Goal: Task Accomplishment & Management: Manage account settings

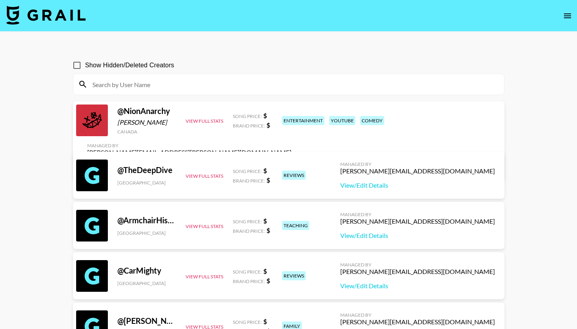
click at [567, 16] on icon "open drawer" at bounding box center [567, 15] width 7 height 5
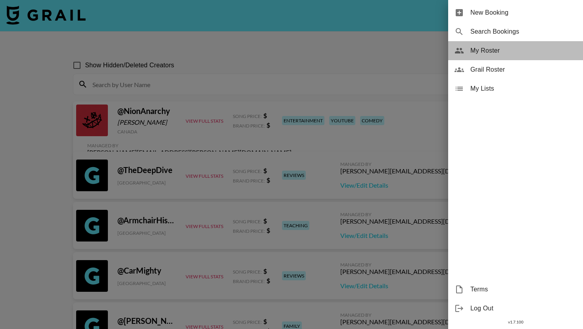
click at [502, 50] on span "My Roster" at bounding box center [523, 51] width 106 height 10
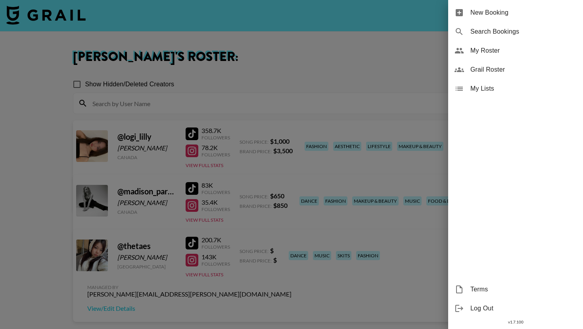
click at [354, 56] on div at bounding box center [291, 164] width 583 height 329
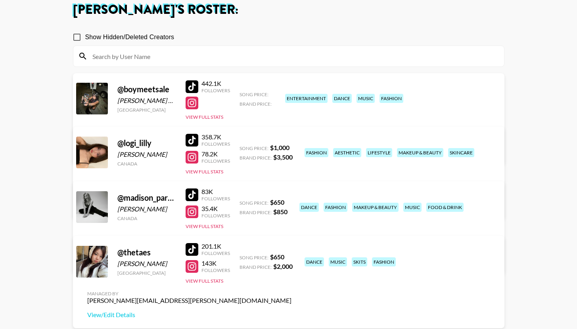
scroll to position [50, 0]
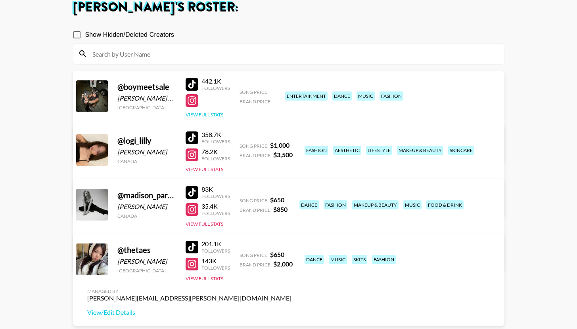
click at [197, 112] on button "View Full Stats" at bounding box center [205, 115] width 38 height 6
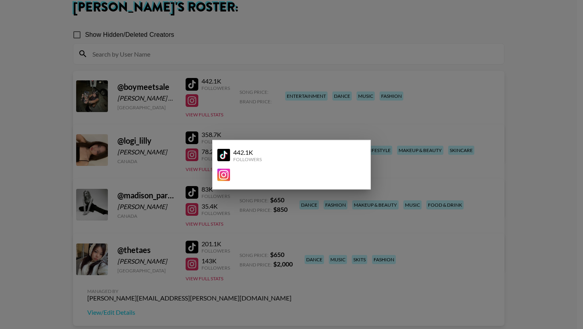
click at [332, 126] on div at bounding box center [291, 164] width 583 height 329
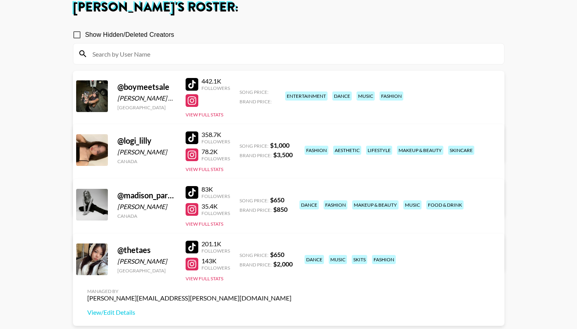
click at [291, 145] on link "View/Edit Details" at bounding box center [189, 149] width 204 height 8
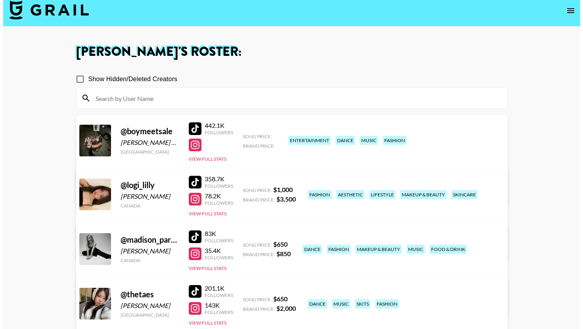
scroll to position [0, 0]
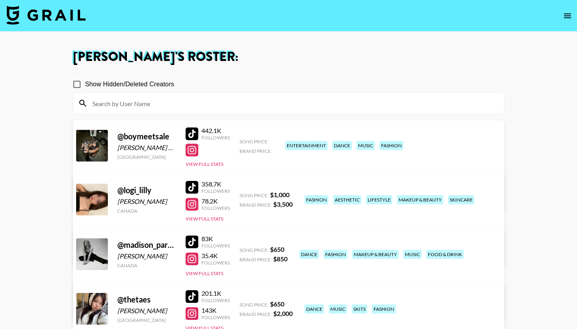
click at [53, 14] on img at bounding box center [45, 15] width 79 height 19
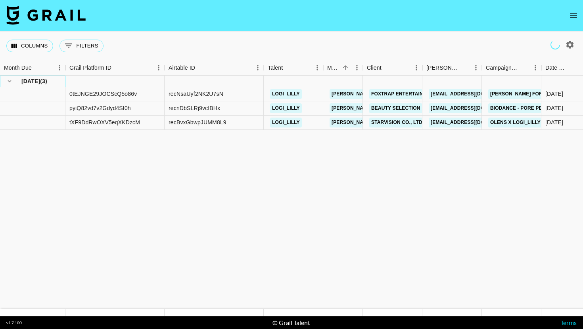
click at [25, 80] on span "[DATE]" at bounding box center [30, 81] width 19 height 8
click at [21, 83] on span "[DATE]" at bounding box center [30, 81] width 19 height 8
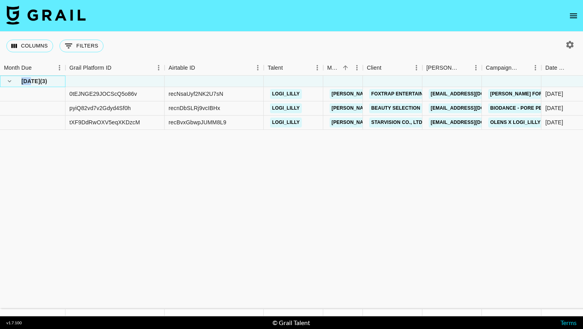
click at [21, 83] on span "[DATE]" at bounding box center [30, 81] width 19 height 8
click at [10, 81] on icon "hide children" at bounding box center [10, 81] width 4 height 2
click at [52, 84] on div "[DATE] ( 3 )" at bounding box center [32, 81] width 57 height 11
click at [27, 69] on div "Month Due" at bounding box center [18, 67] width 28 height 15
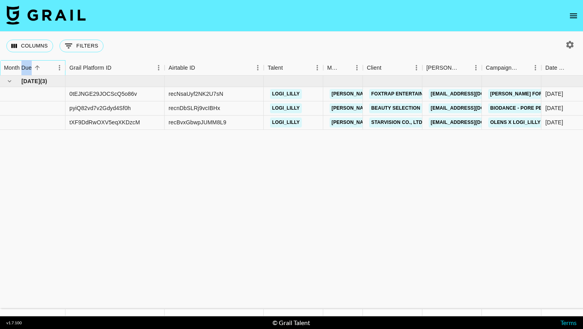
click at [27, 69] on div "Month Due" at bounding box center [18, 67] width 28 height 15
click at [61, 69] on div "Month Due" at bounding box center [66, 67] width 10 height 15
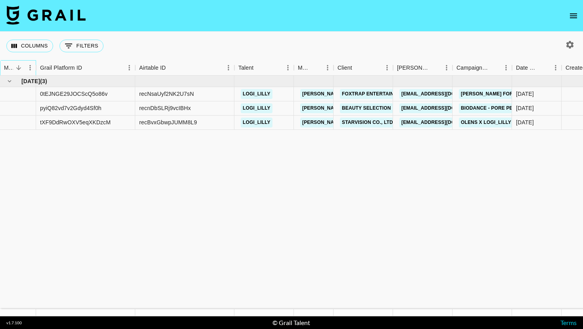
click at [31, 67] on div "Month Due" at bounding box center [36, 67] width 10 height 15
click at [27, 70] on icon "Menu" at bounding box center [30, 68] width 8 height 8
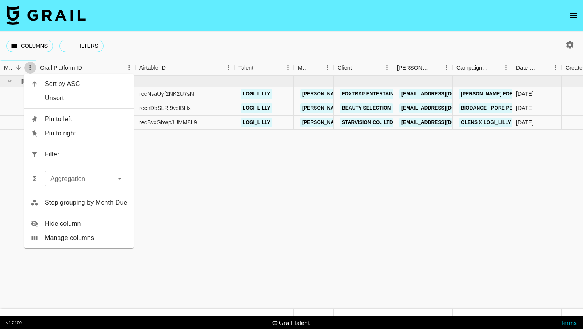
click at [27, 70] on icon "Menu" at bounding box center [30, 68] width 8 height 8
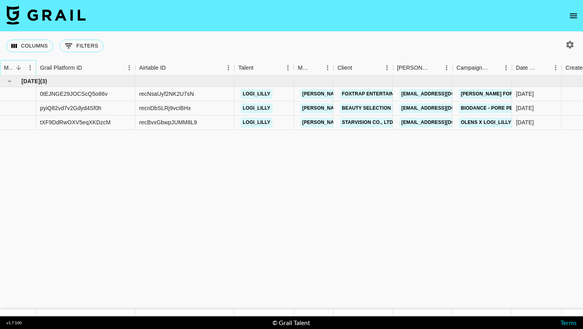
click at [36, 64] on div "Month Due" at bounding box center [36, 67] width 10 height 15
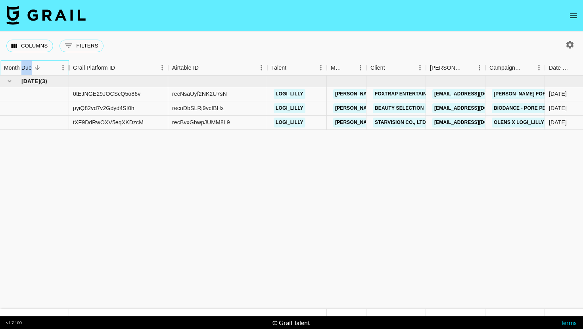
drag, startPoint x: 36, startPoint y: 64, endPoint x: 69, endPoint y: 66, distance: 33.0
click at [69, 66] on div "Month Due" at bounding box center [69, 67] width 10 height 15
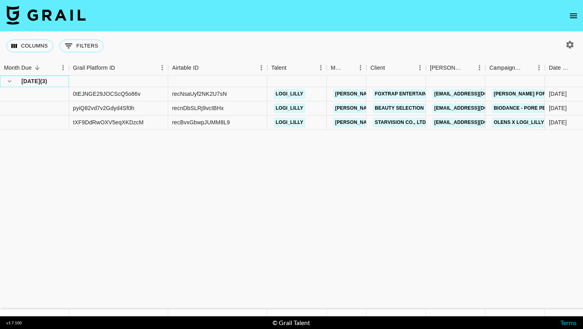
click at [44, 79] on span "( 3 )" at bounding box center [43, 81] width 7 height 8
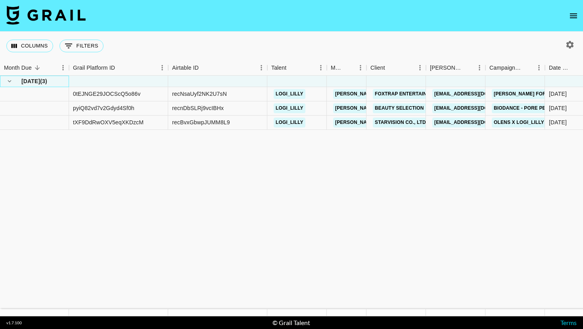
click at [44, 79] on span "( 3 )" at bounding box center [43, 81] width 7 height 8
click at [58, 80] on div "[DATE] ( 3 )" at bounding box center [34, 81] width 61 height 11
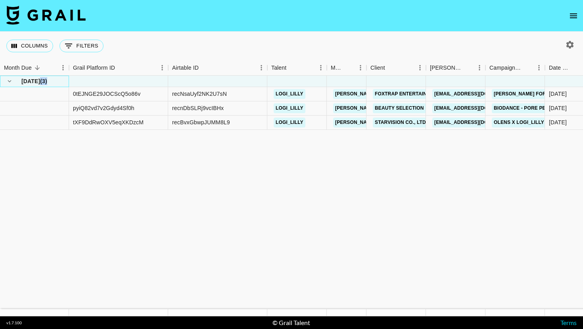
click at [58, 80] on div "[DATE] ( 3 )" at bounding box center [34, 81] width 61 height 11
click at [34, 82] on span "[DATE]" at bounding box center [30, 81] width 19 height 8
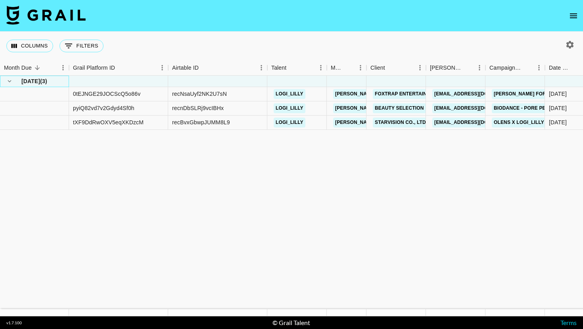
click at [28, 81] on span "[DATE]" at bounding box center [30, 81] width 19 height 8
click at [51, 80] on div "[DATE] ( 3 )" at bounding box center [34, 81] width 61 height 11
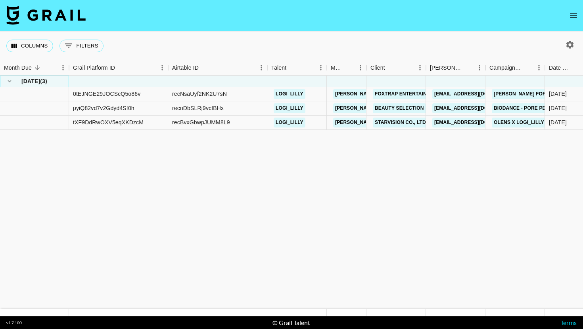
click at [51, 80] on div "[DATE] ( 3 )" at bounding box center [34, 81] width 61 height 11
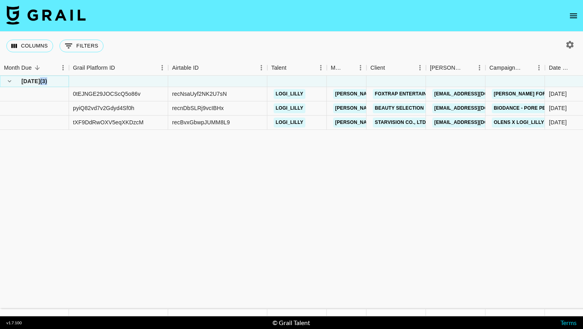
click at [10, 80] on icon "hide children" at bounding box center [9, 81] width 7 height 7
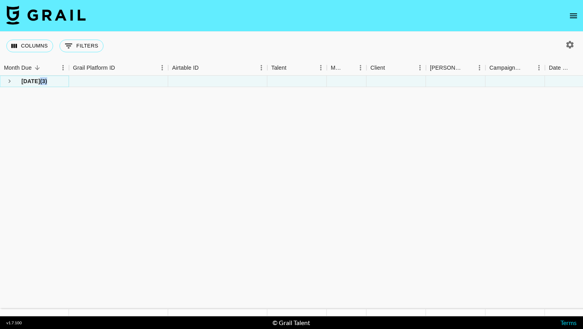
click at [10, 80] on icon "see children" at bounding box center [9, 82] width 2 height 4
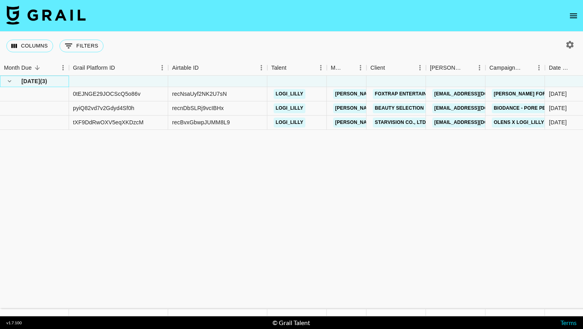
click at [25, 79] on span "[DATE]" at bounding box center [30, 81] width 19 height 8
click at [47, 81] on span "( 3 )" at bounding box center [43, 81] width 7 height 8
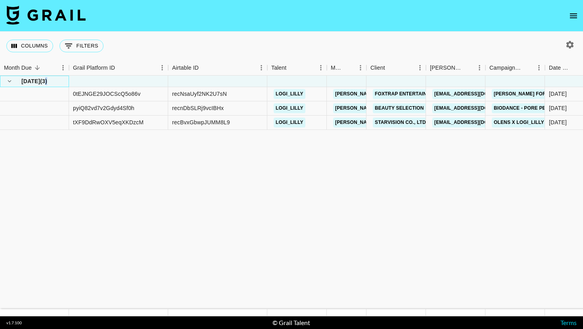
click at [47, 81] on span "( 3 )" at bounding box center [43, 81] width 7 height 8
click at [61, 82] on div "[DATE] ( 3 )" at bounding box center [34, 81] width 61 height 11
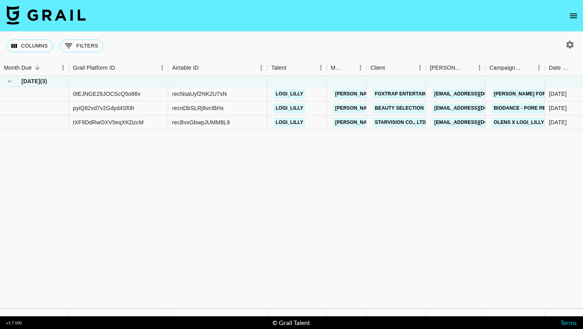
click at [64, 10] on img at bounding box center [45, 15] width 79 height 19
click at [53, 93] on div at bounding box center [34, 94] width 69 height 14
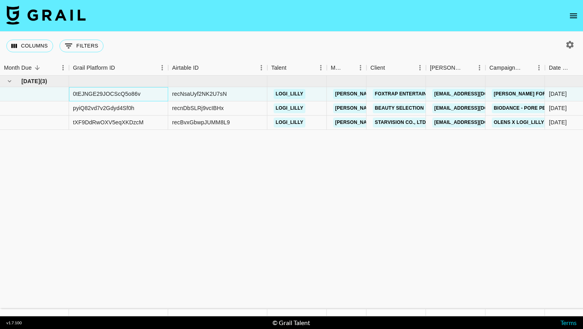
click at [80, 90] on div "0tEJNGE29JOCScQ5o86v" at bounding box center [106, 94] width 67 height 8
click at [80, 91] on div "0tEJNGE29JOCScQ5o86v" at bounding box center [106, 94] width 67 height 8
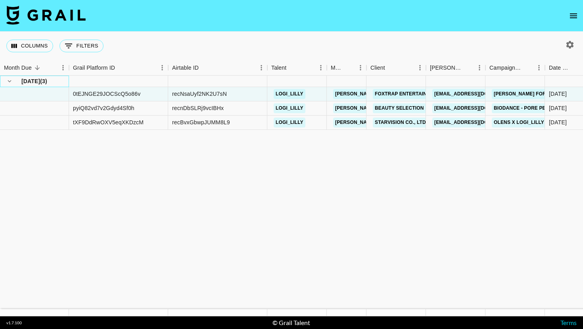
click at [47, 79] on span "( 3 )" at bounding box center [43, 81] width 7 height 8
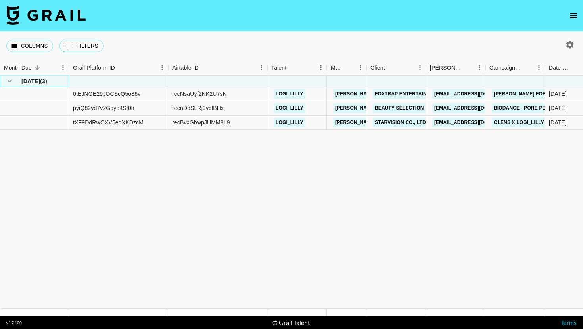
click at [59, 83] on div "[DATE] ( 3 )" at bounding box center [34, 81] width 61 height 11
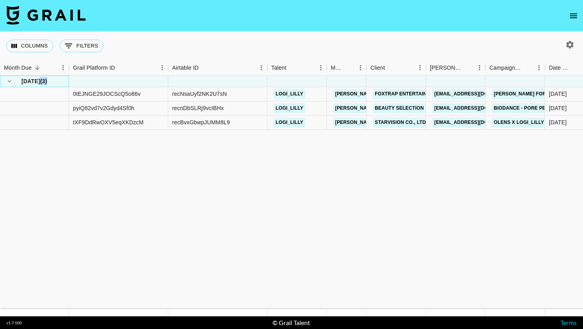
click at [59, 83] on div "[DATE] ( 3 )" at bounding box center [34, 81] width 61 height 11
click at [56, 82] on div "[DATE] ( 3 )" at bounding box center [34, 81] width 61 height 11
click at [27, 83] on span "[DATE]" at bounding box center [30, 81] width 19 height 8
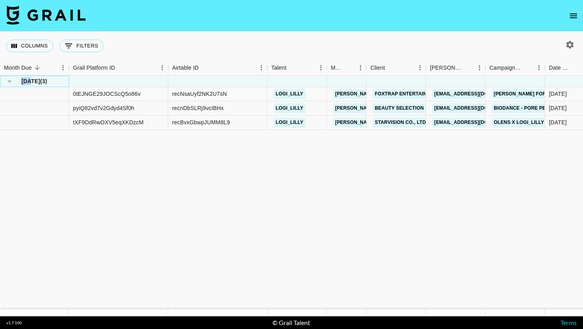
click at [27, 83] on span "[DATE]" at bounding box center [30, 81] width 19 height 8
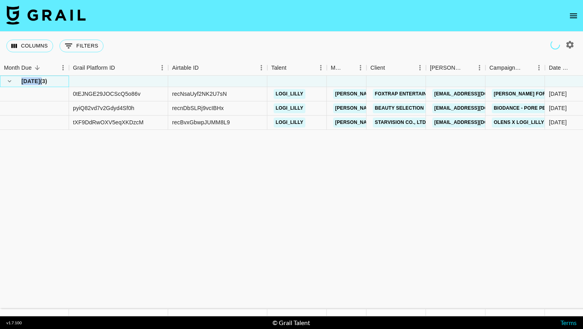
click at [27, 83] on span "[DATE]" at bounding box center [30, 81] width 19 height 8
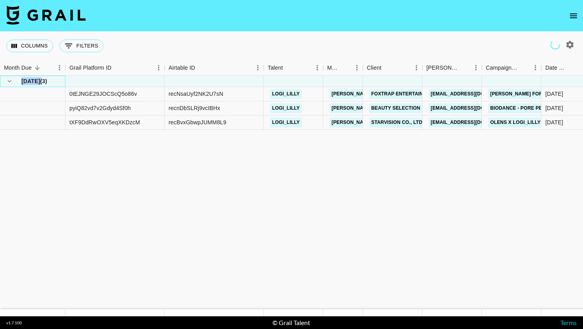
click at [27, 83] on span "[DATE]" at bounding box center [30, 81] width 19 height 8
click at [37, 79] on span "[DATE]" at bounding box center [30, 81] width 19 height 8
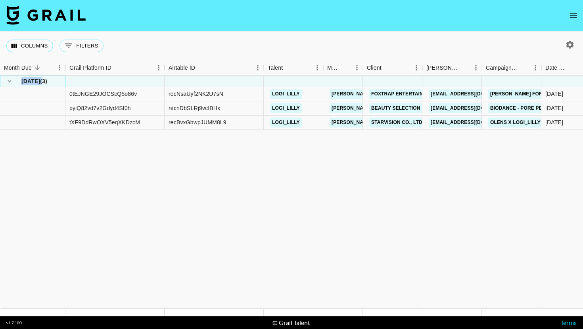
click at [37, 79] on span "[DATE]" at bounding box center [30, 81] width 19 height 8
click at [40, 81] on span "[DATE]" at bounding box center [30, 81] width 19 height 8
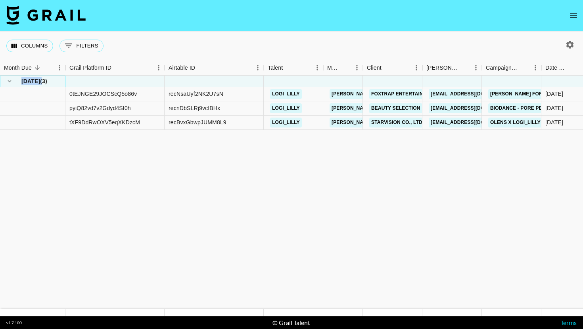
click at [40, 81] on span "[DATE]" at bounding box center [30, 81] width 19 height 8
click at [47, 82] on span "( 3 )" at bounding box center [43, 81] width 7 height 8
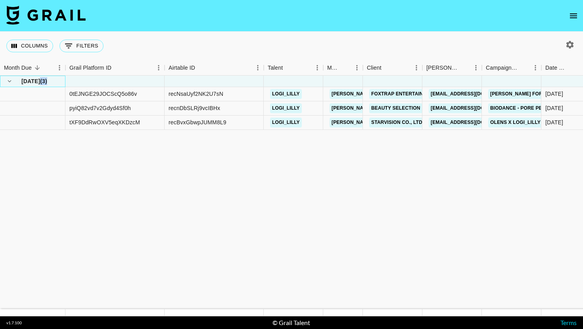
click at [47, 82] on span "( 3 )" at bounding box center [43, 81] width 7 height 8
click at [52, 81] on div "[DATE] ( 3 )" at bounding box center [32, 81] width 57 height 11
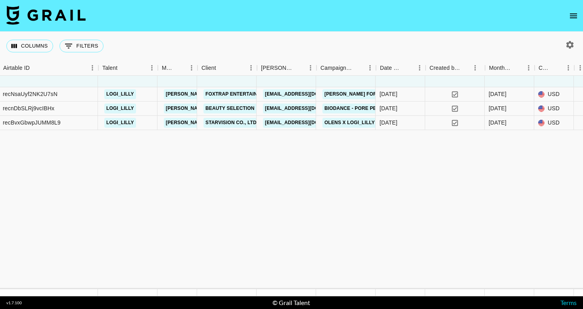
scroll to position [0, 168]
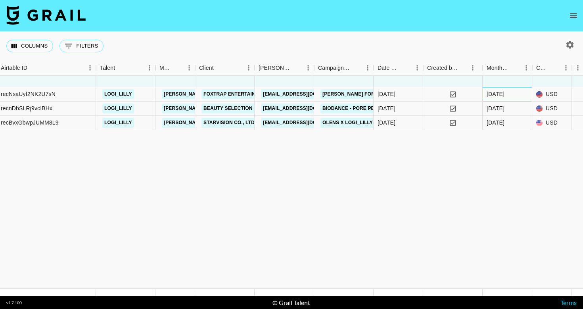
click at [511, 95] on div "[DATE]" at bounding box center [507, 94] width 50 height 14
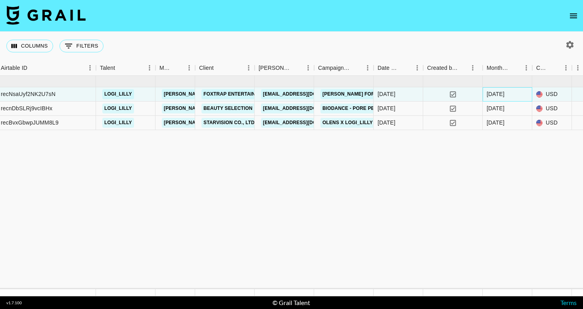
click at [511, 95] on div "[DATE]" at bounding box center [507, 94] width 50 height 14
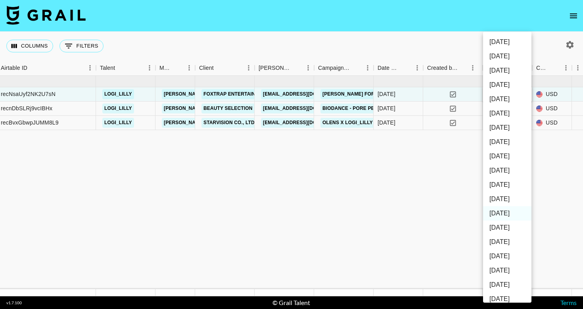
click at [511, 95] on li "[DATE]" at bounding box center [507, 99] width 48 height 14
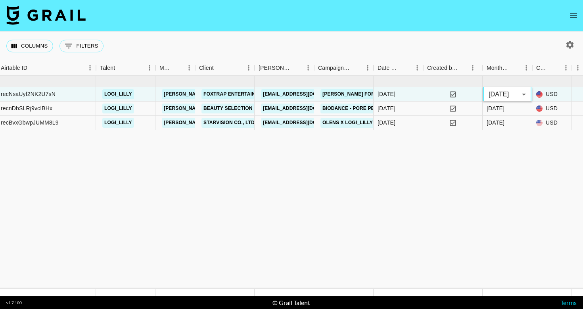
click at [511, 95] on body "Columns 0 Filters + Booking Month Due Grail Platform ID Airtable ID Talent Mana…" at bounding box center [291, 154] width 583 height 309
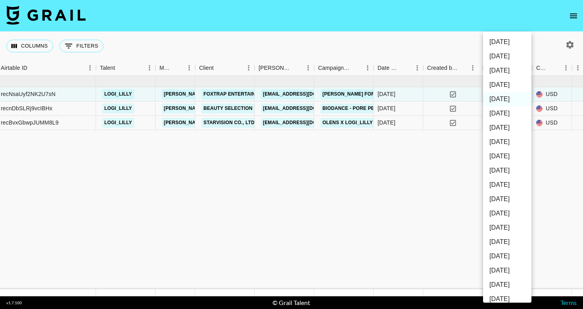
click at [511, 95] on li "[DATE]" at bounding box center [507, 99] width 48 height 14
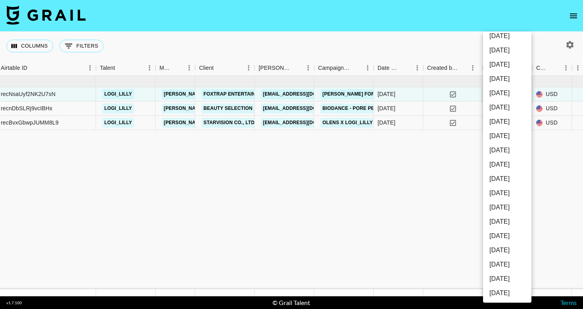
scroll to position [92, 0]
click at [511, 108] on li "[DATE]" at bounding box center [507, 107] width 48 height 14
type input "[DATE]"
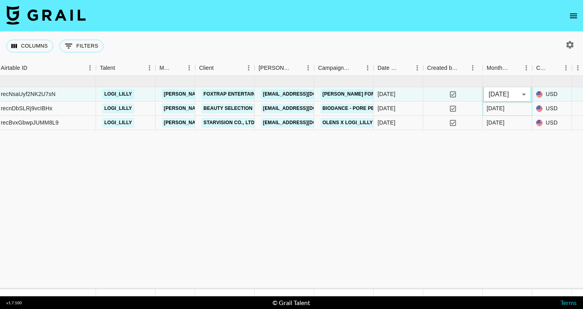
click at [517, 109] on div "[DATE]" at bounding box center [507, 108] width 50 height 14
click at [517, 87] on div at bounding box center [507, 81] width 50 height 11
click at [514, 116] on div "[DATE]" at bounding box center [507, 108] width 50 height 14
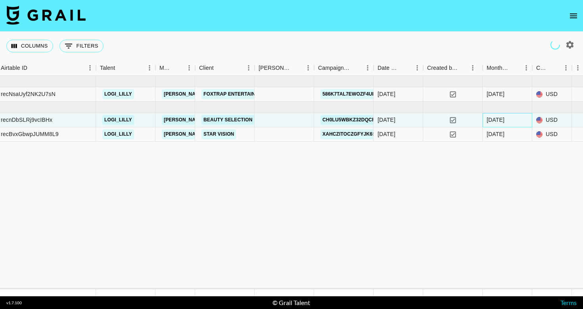
click at [502, 124] on div "[DATE]" at bounding box center [507, 120] width 50 height 14
click at [502, 123] on div "[DATE]" at bounding box center [495, 120] width 18 height 8
click at [515, 120] on body "Columns 0 Filters + Booking Month Due Grail Platform ID Airtable ID Talent Mana…" at bounding box center [291, 154] width 583 height 309
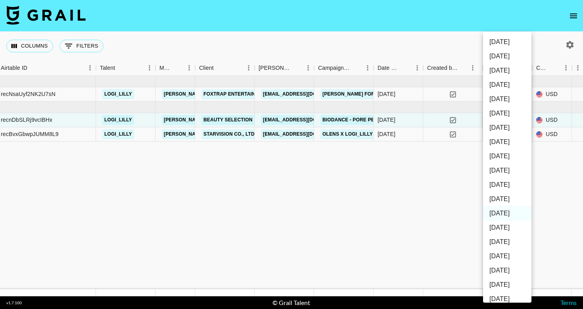
click at [515, 120] on li "[DATE]" at bounding box center [507, 113] width 48 height 14
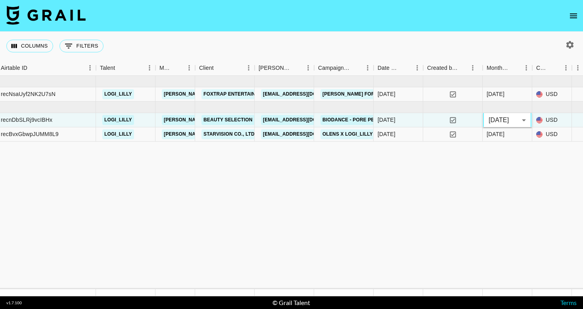
click at [515, 120] on li "[DATE]" at bounding box center [507, 121] width 36 height 8
click at [515, 120] on body "Columns 0 Filters + Booking Month Due Grail Platform ID Airtable ID Talent Mana…" at bounding box center [291, 154] width 583 height 309
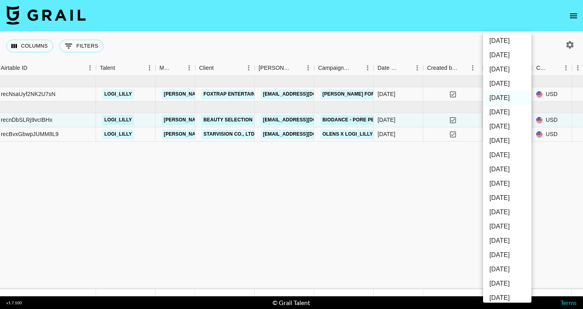
scroll to position [25, 0]
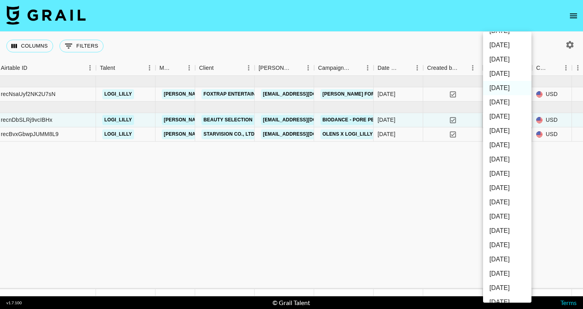
click at [508, 175] on li "[DATE]" at bounding box center [507, 174] width 48 height 14
type input "[DATE]"
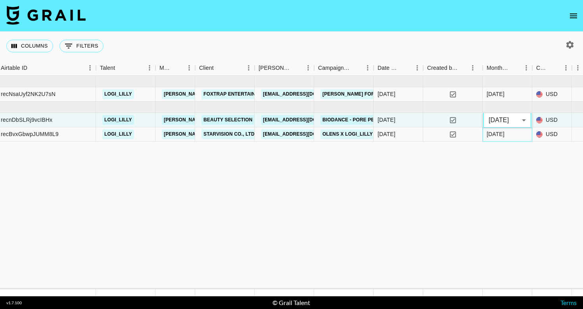
click at [515, 135] on div "[DATE]" at bounding box center [507, 134] width 50 height 14
click at [515, 133] on div "[DATE]" at bounding box center [507, 134] width 50 height 14
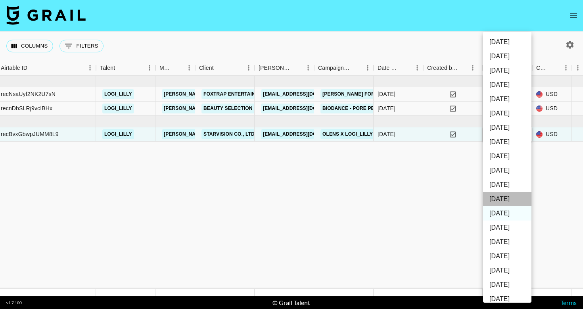
click at [513, 201] on li "[DATE]" at bounding box center [507, 199] width 48 height 14
type input "[DATE]"
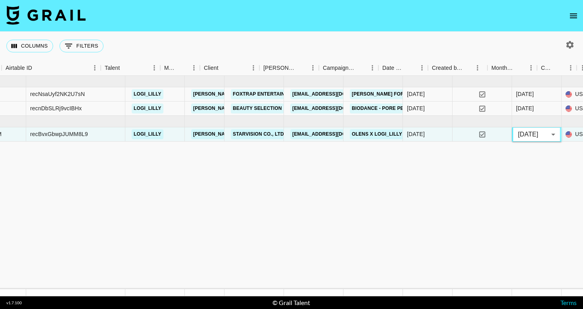
scroll to position [0, 0]
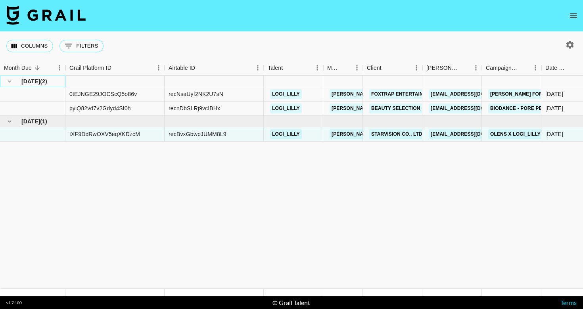
click at [44, 80] on span "( 2 )" at bounding box center [43, 81] width 7 height 8
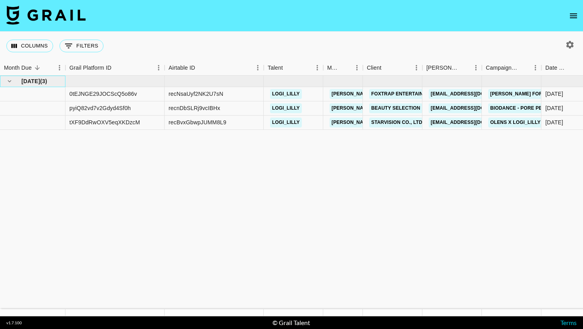
drag, startPoint x: 183, startPoint y: 316, endPoint x: 73, endPoint y: 281, distance: 116.0
click at [112, 291] on div "[DATE] ( 3 ) $ 4,800.00 $ 468.60 0tEJNGE29JOCScQ5o86v recNsaUyf2NK2U7sN logi_li…" at bounding box center [291, 196] width 583 height 241
drag, startPoint x: 73, startPoint y: 281, endPoint x: 56, endPoint y: 272, distance: 19.0
click at [571, 14] on icon "open drawer" at bounding box center [574, 16] width 10 height 10
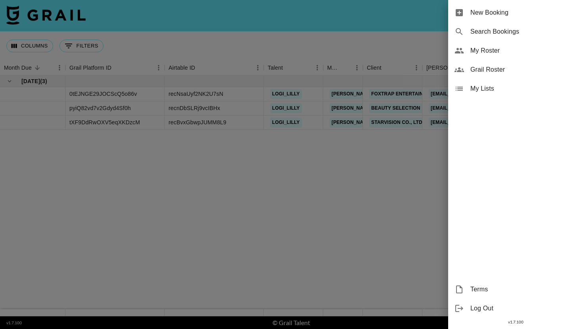
click at [491, 50] on span "My Roster" at bounding box center [523, 51] width 106 height 10
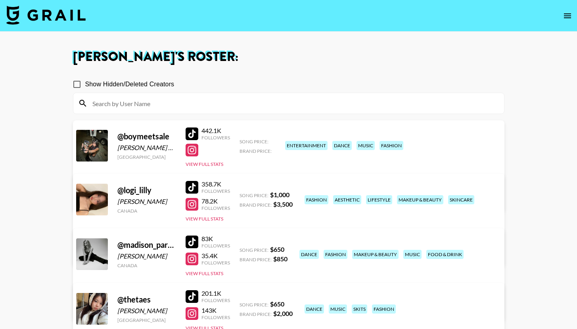
click at [291, 194] on link "View/Edit Details" at bounding box center [189, 198] width 204 height 8
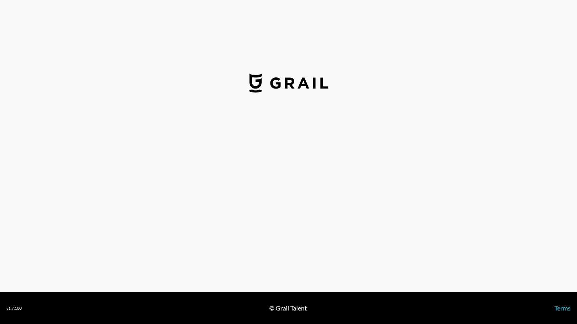
select select "USD"
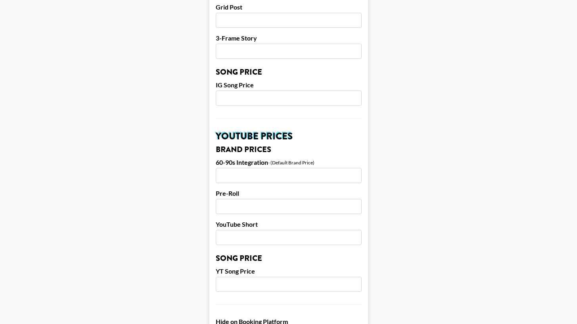
scroll to position [445, 0]
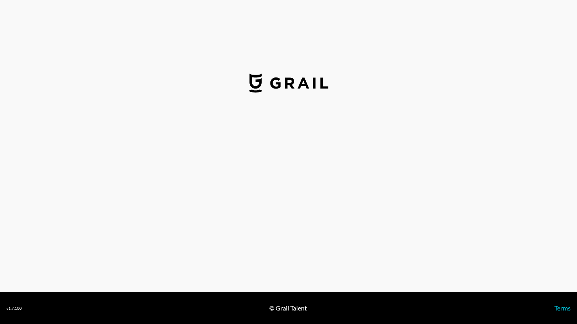
select select "USD"
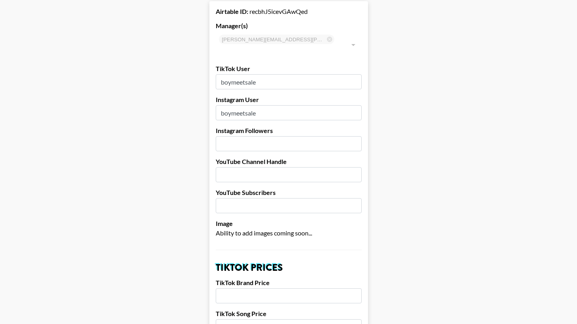
scroll to position [43, 0]
